Goal: Check status: Check status

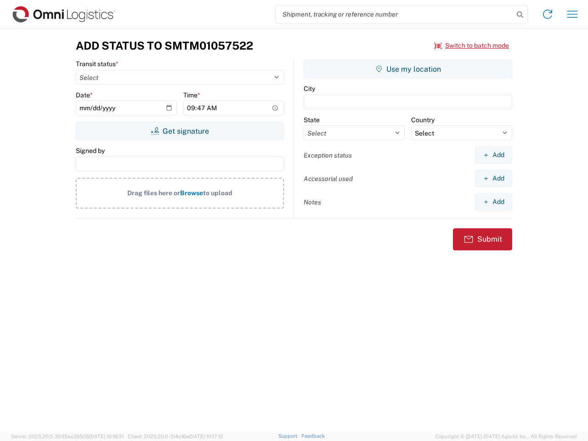
click at [394, 14] on input "search" at bounding box center [395, 14] width 238 height 17
click at [520, 15] on icon at bounding box center [519, 14] width 13 height 13
click at [547, 14] on icon at bounding box center [547, 14] width 15 height 15
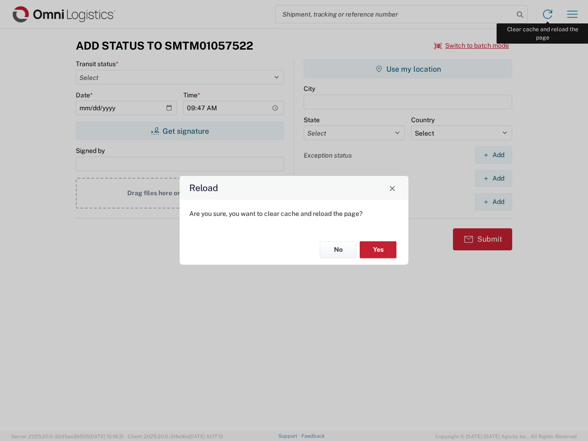
click at [572, 14] on div "Reload Are you sure, you want to clear cache and reload the page? No Yes" at bounding box center [294, 220] width 588 height 441
click at [472, 45] on div "Reload Are you sure, you want to clear cache and reload the page? No Yes" at bounding box center [294, 220] width 588 height 441
click at [180, 131] on div "Reload Are you sure, you want to clear cache and reload the page? No Yes" at bounding box center [294, 220] width 588 height 441
click at [408, 69] on div "Reload Are you sure, you want to clear cache and reload the page? No Yes" at bounding box center [294, 220] width 588 height 441
click at [493, 155] on div "Reload Are you sure, you want to clear cache and reload the page? No Yes" at bounding box center [294, 220] width 588 height 441
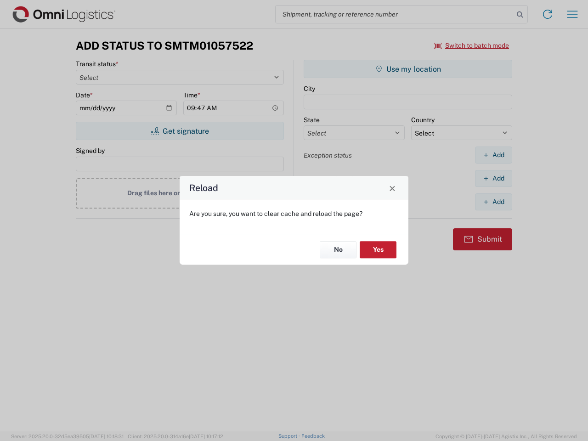
click at [493, 178] on div "Reload Are you sure, you want to clear cache and reload the page? No Yes" at bounding box center [294, 220] width 588 height 441
click at [493, 202] on div "Reload Are you sure, you want to clear cache and reload the page? No Yes" at bounding box center [294, 220] width 588 height 441
